Goal: Task Accomplishment & Management: Manage account settings

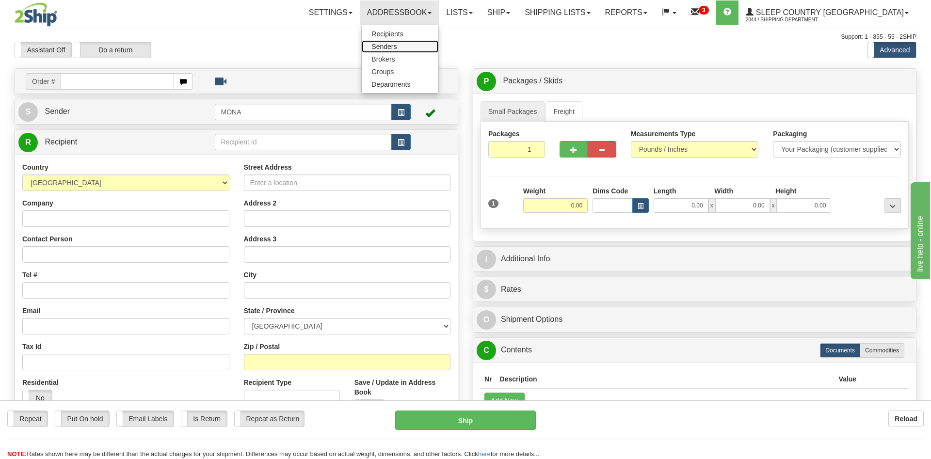
click at [396, 46] on span "Senders" at bounding box center [383, 47] width 25 height 8
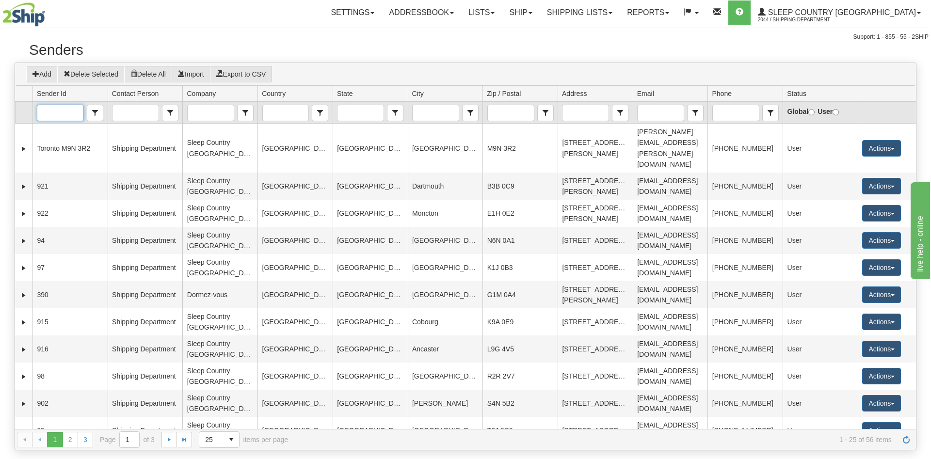
click at [66, 114] on input "Sender Id" at bounding box center [60, 113] width 46 height 16
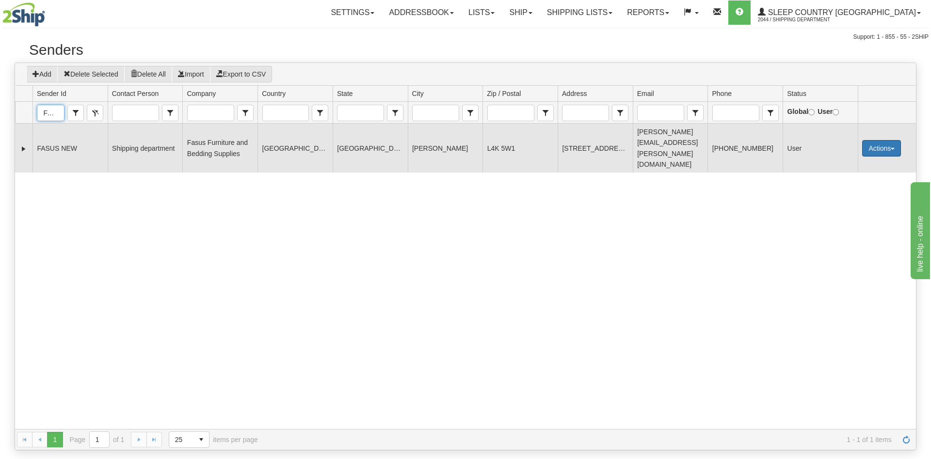
type input "FASUS"
click at [895, 140] on button "Actions" at bounding box center [881, 148] width 39 height 16
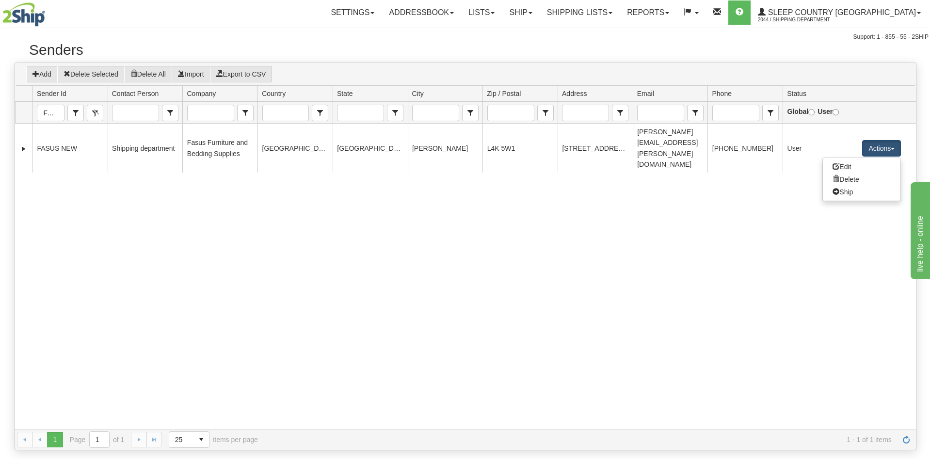
click at [568, 231] on div "210204 FASUS NEW Shipping department Fasus Furniture and Bedding Supplies CANAD…" at bounding box center [465, 276] width 900 height 305
click at [253, 304] on div "210204 FASUS NEW Shipping department Fasus Furniture and Bedding Supplies CANAD…" at bounding box center [465, 276] width 900 height 305
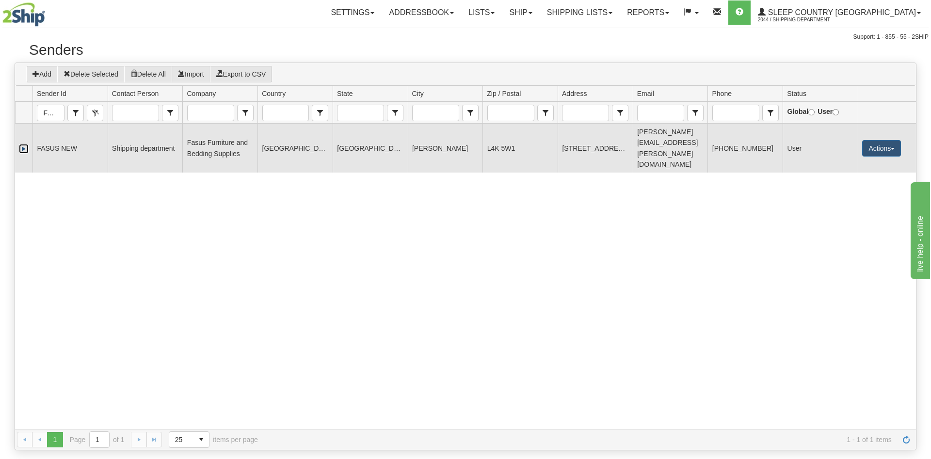
click at [25, 144] on link "Expand" at bounding box center [24, 149] width 10 height 10
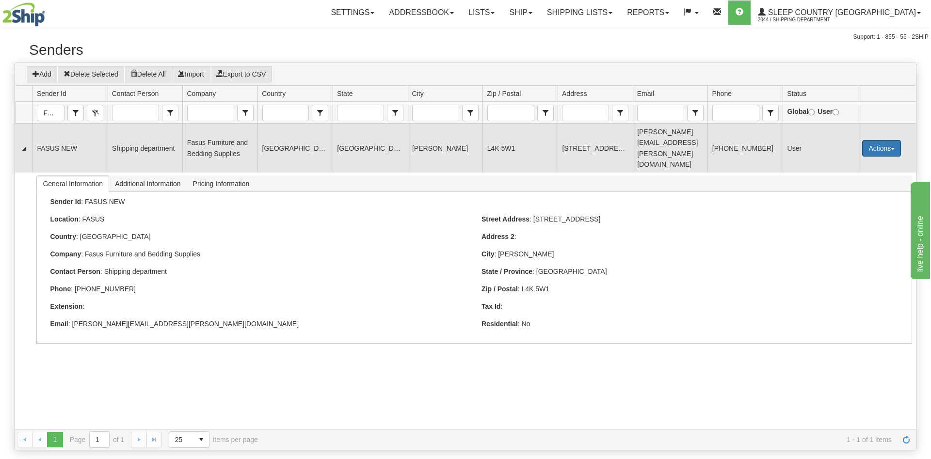
click at [875, 140] on button "Actions" at bounding box center [881, 148] width 39 height 16
click at [850, 160] on link "Edit" at bounding box center [861, 166] width 78 height 13
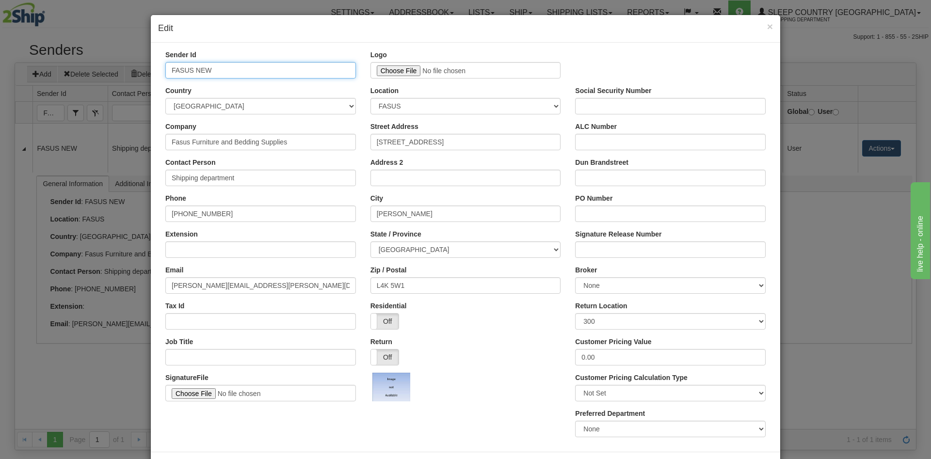
drag, startPoint x: 194, startPoint y: 69, endPoint x: 244, endPoint y: 71, distance: 49.9
click at [244, 71] on input "FASUS NEW" at bounding box center [260, 70] width 190 height 16
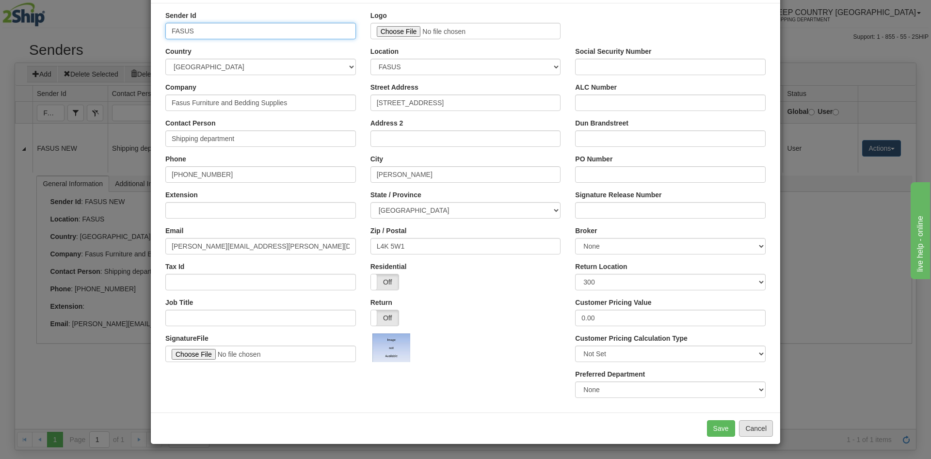
type input "FASUS"
click at [756, 428] on button "Cancel" at bounding box center [756, 428] width 34 height 16
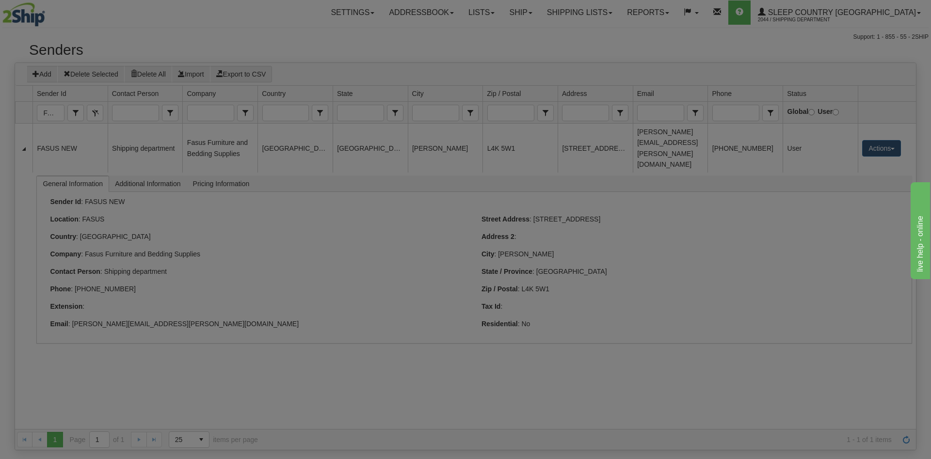
scroll to position [0, 0]
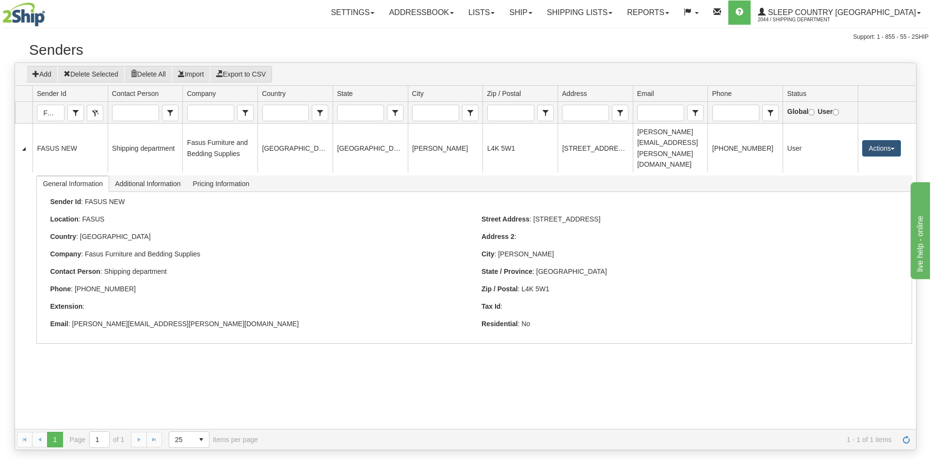
click at [455, 352] on div "210204 FASUS NEW Shipping department Fasus Furniture and Bedding Supplies CANAD…" at bounding box center [465, 276] width 900 height 305
click at [551, 396] on div "210204 FASUS NEW Shipping department Fasus Furniture and Bedding Supplies CANAD…" at bounding box center [465, 276] width 900 height 305
drag, startPoint x: 59, startPoint y: 112, endPoint x: 18, endPoint y: 116, distance: 40.9
click at [37, 116] on span "FASUS" at bounding box center [51, 113] width 28 height 16
type input "F"
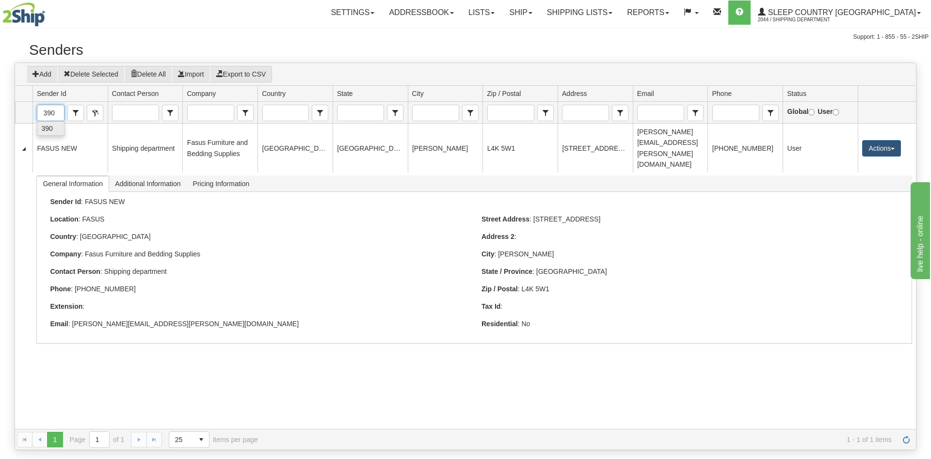
click at [50, 129] on span "390" at bounding box center [46, 129] width 11 height 10
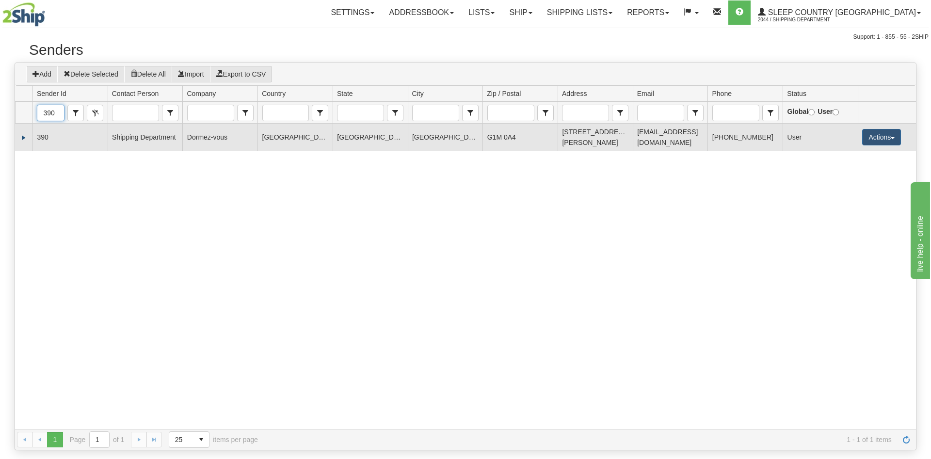
type input "390"
click at [24, 137] on link "Expand" at bounding box center [24, 138] width 10 height 10
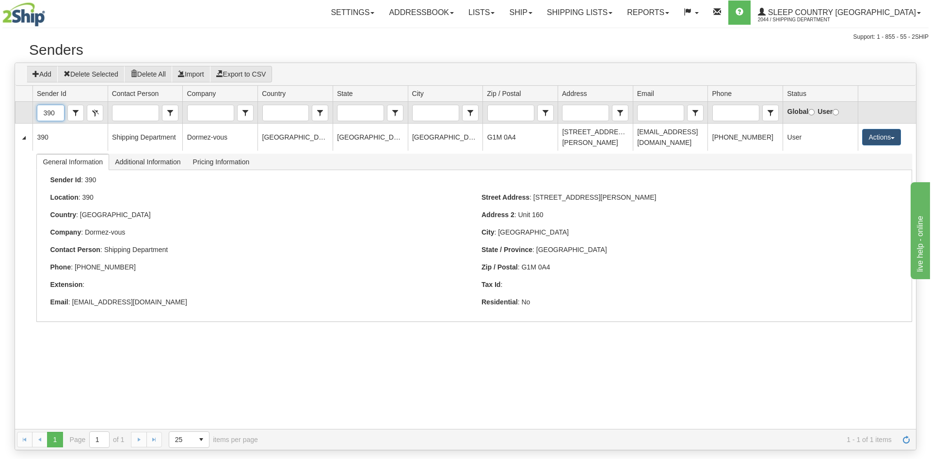
drag, startPoint x: 43, startPoint y: 111, endPoint x: 88, endPoint y: 120, distance: 45.8
click at [64, 120] on span "390" at bounding box center [51, 113] width 28 height 16
click at [48, 126] on span "FASUS NEW" at bounding box center [52, 133] width 22 height 19
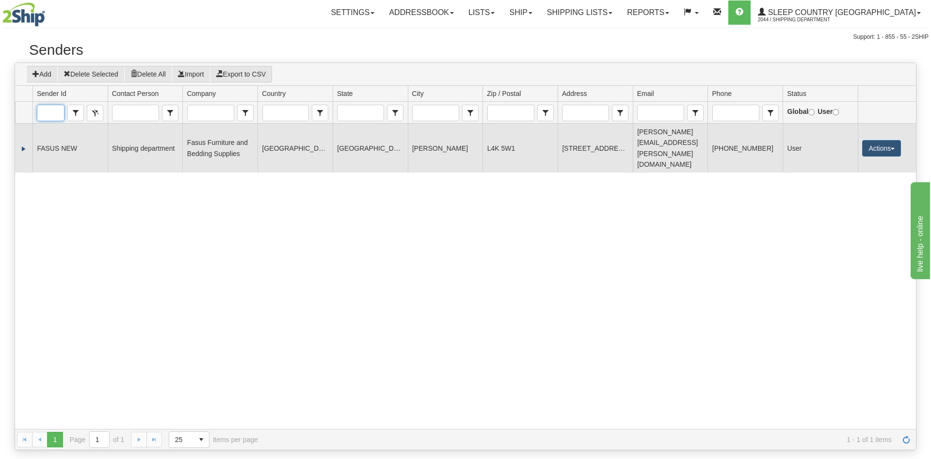
type input "FASUS NEW"
click at [24, 144] on link "Expand" at bounding box center [24, 149] width 10 height 10
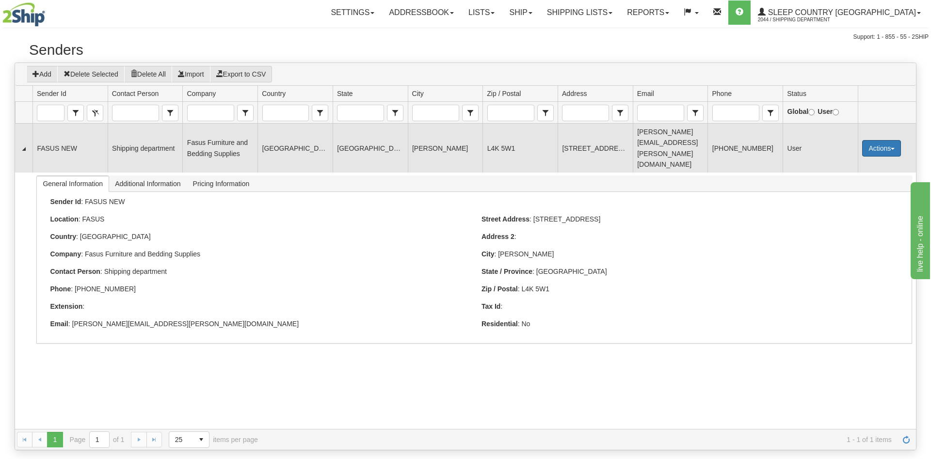
click at [899, 140] on button "Actions" at bounding box center [881, 148] width 39 height 16
click at [853, 160] on link "Edit" at bounding box center [861, 166] width 78 height 13
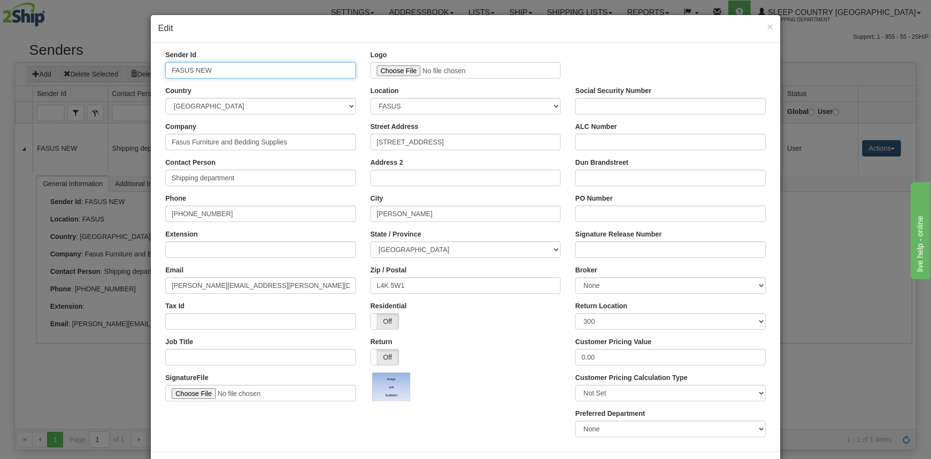
drag, startPoint x: 193, startPoint y: 69, endPoint x: 262, endPoint y: 72, distance: 68.9
click at [262, 72] on input "FASUS NEW" at bounding box center [260, 70] width 190 height 16
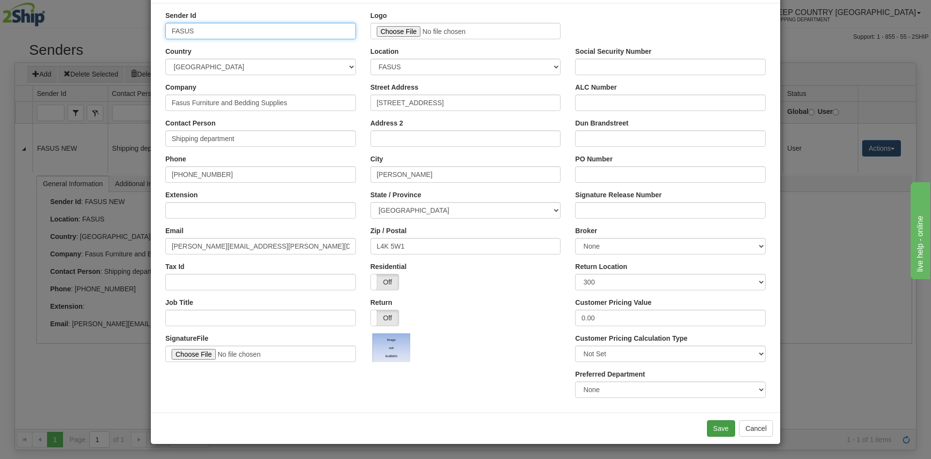
type input "FASUS"
click at [718, 429] on button "Save" at bounding box center [721, 428] width 28 height 16
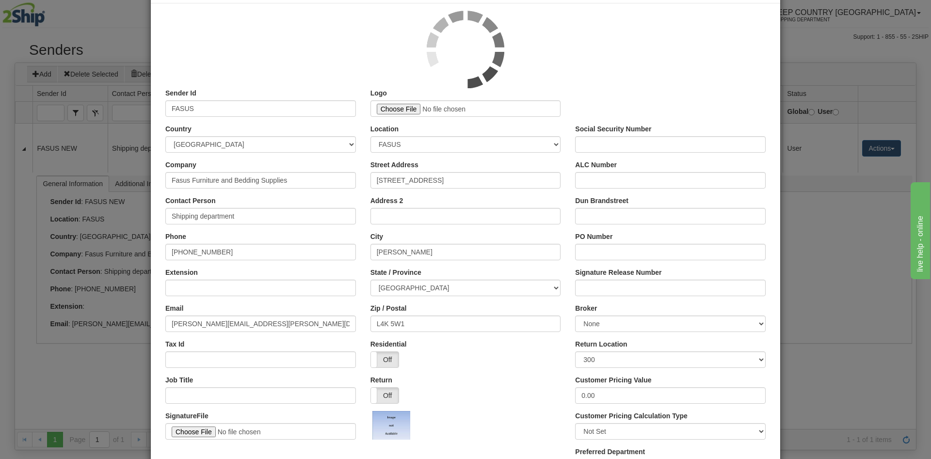
scroll to position [0, 0]
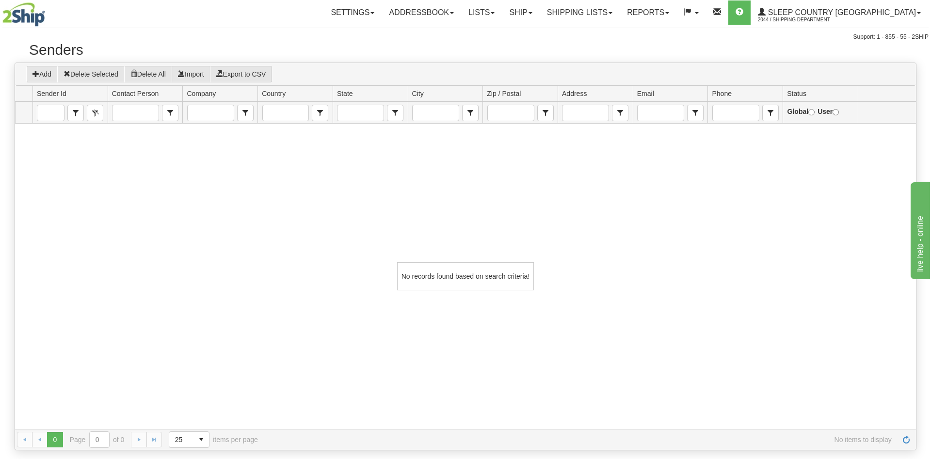
click at [262, 259] on div "No records found based on search criteria!" at bounding box center [465, 276] width 900 height 305
click at [53, 110] on input "FASUS NEW" at bounding box center [50, 113] width 27 height 16
click at [59, 113] on input "FASUS NEW" at bounding box center [50, 113] width 27 height 16
click at [55, 131] on span "FASUS" at bounding box center [52, 129] width 22 height 10
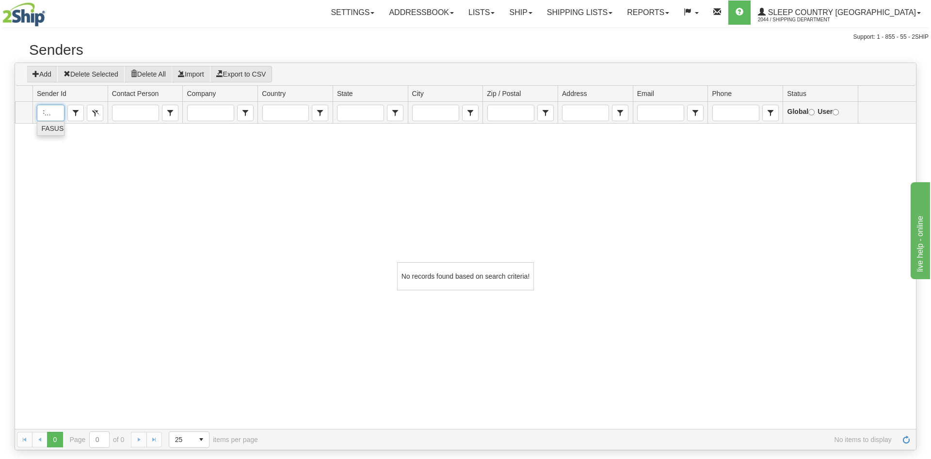
scroll to position [0, 7]
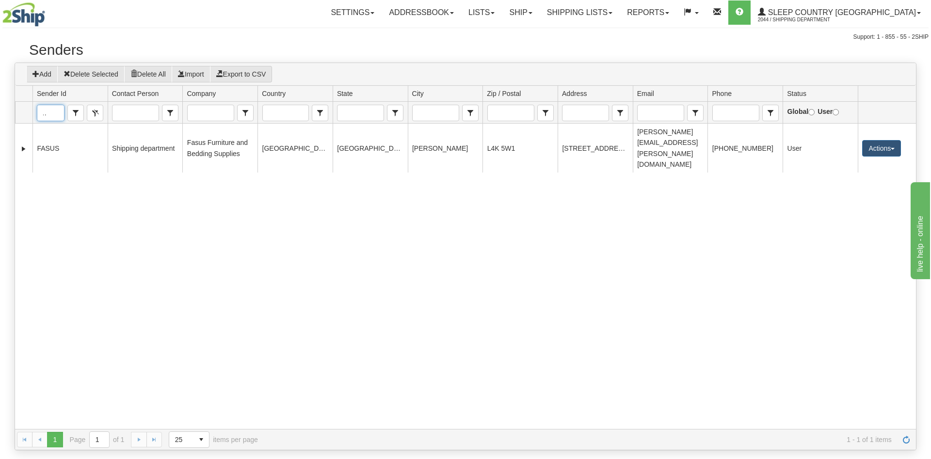
type input "FASUS"
click at [131, 272] on div "210204 FASUS Shipping department Fasus Furniture and Bedding Supplies CANADA ON…" at bounding box center [465, 276] width 900 height 305
